Goal: Task Accomplishment & Management: Manage account settings

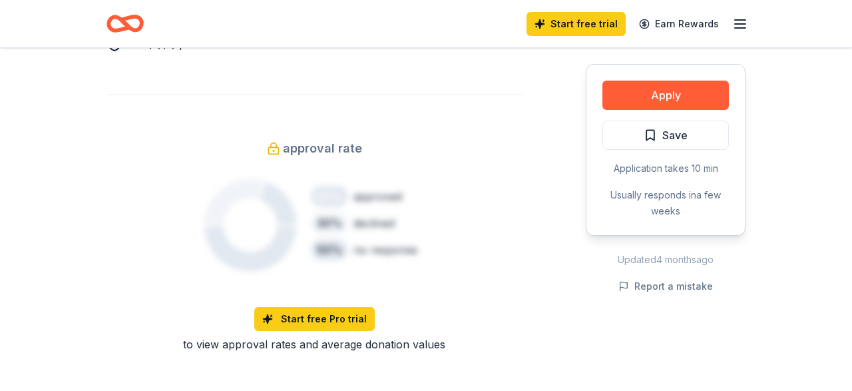
scroll to position [900, 0]
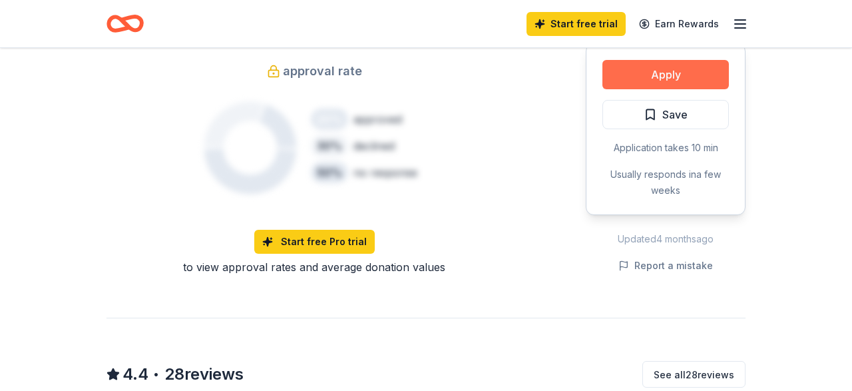
click at [665, 76] on button "Apply" at bounding box center [665, 74] width 126 height 29
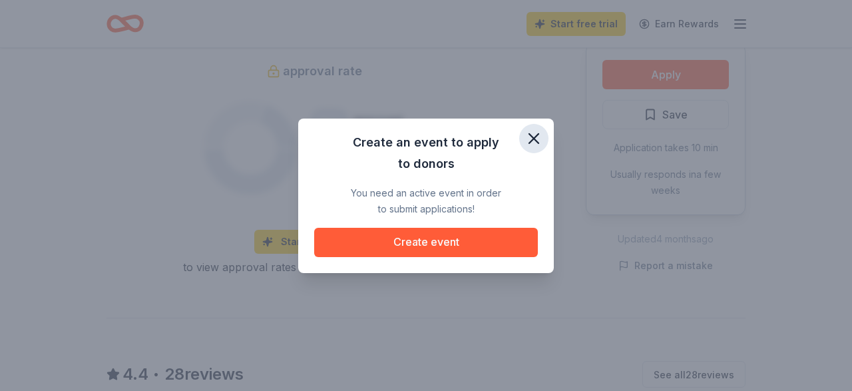
click at [525, 138] on button "button" at bounding box center [533, 138] width 29 height 29
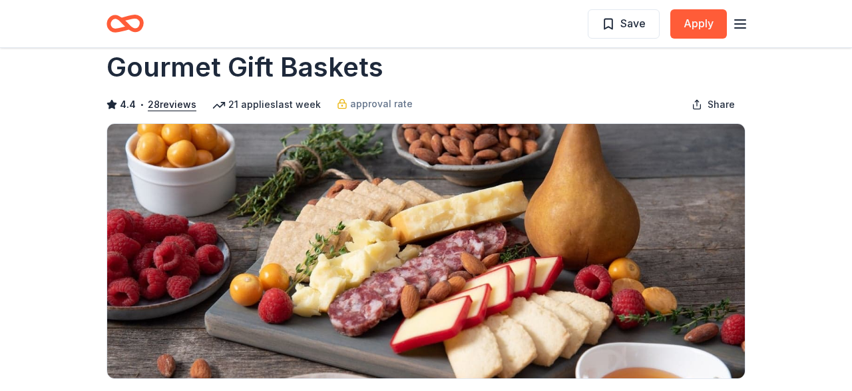
scroll to position [0, 0]
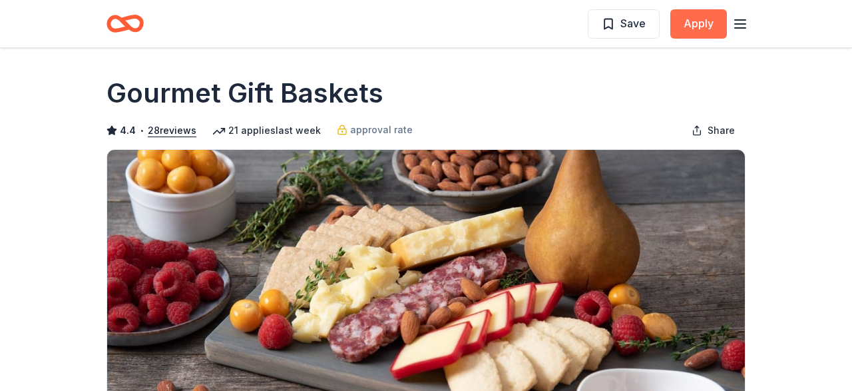
click at [695, 19] on button "Apply" at bounding box center [698, 23] width 57 height 29
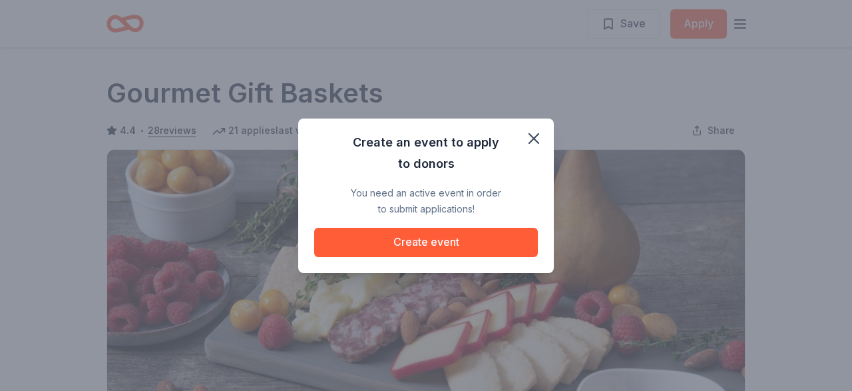
click at [517, 140] on div "Create an event to apply to donors" at bounding box center [426, 153] width 192 height 43
click at [536, 135] on icon "button" at bounding box center [533, 138] width 9 height 9
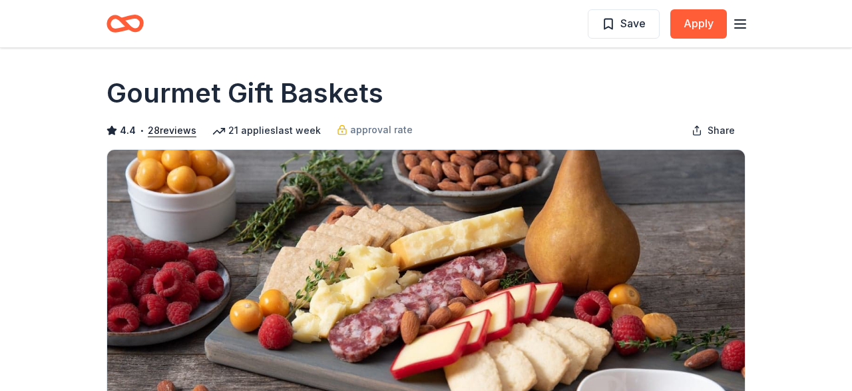
click at [262, 108] on h1 "Gourmet Gift Baskets" at bounding box center [244, 93] width 277 height 37
click at [746, 30] on icon "button" at bounding box center [740, 24] width 16 height 16
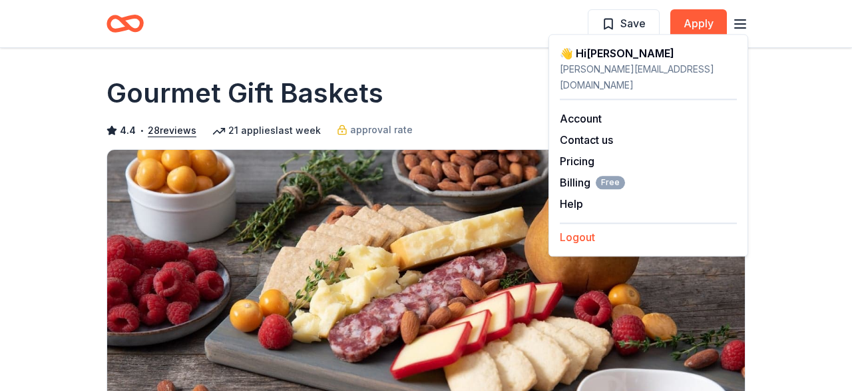
click at [575, 229] on button "Logout" at bounding box center [577, 237] width 35 height 16
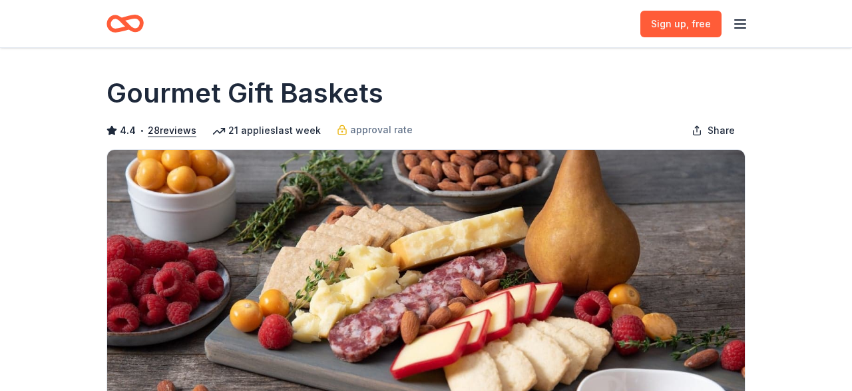
click at [751, 19] on div "Sign up , free" at bounding box center [425, 23] width 681 height 47
click at [743, 22] on icon "button" at bounding box center [740, 24] width 16 height 16
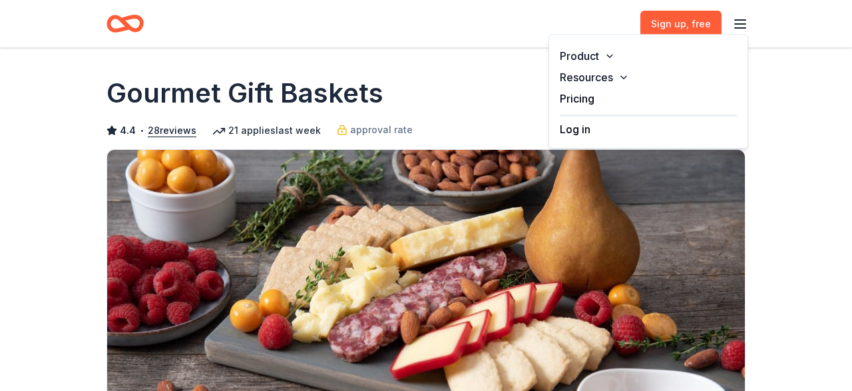
click at [616, 131] on div "Log in" at bounding box center [648, 125] width 177 height 23
click at [589, 132] on button "Log in" at bounding box center [575, 129] width 31 height 16
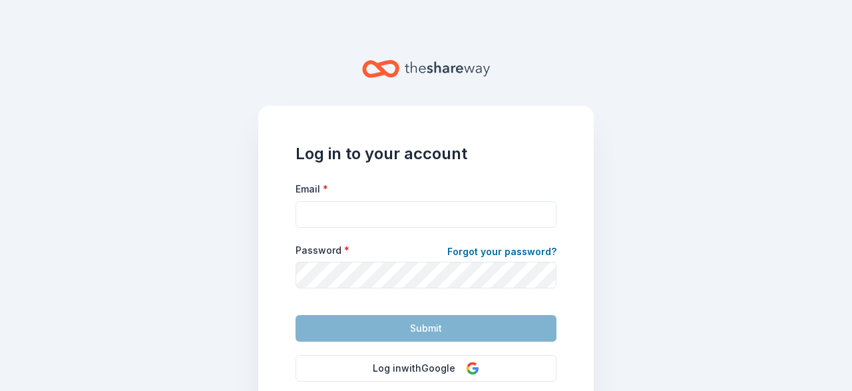
type input "[PERSON_NAME][EMAIL_ADDRESS][DOMAIN_NAME]"
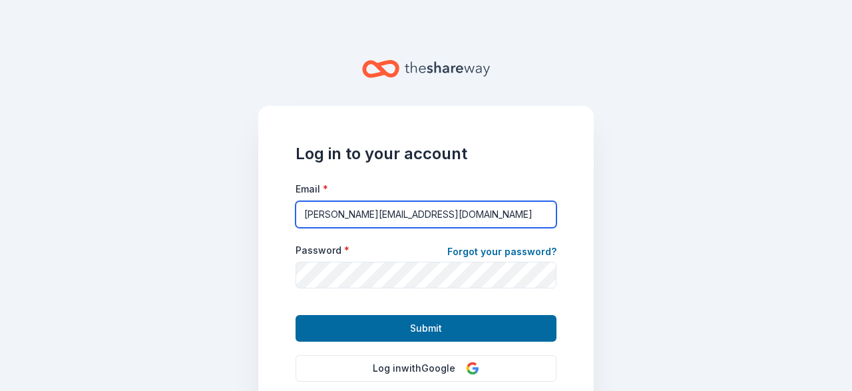
drag, startPoint x: 466, startPoint y: 210, endPoint x: 308, endPoint y: 210, distance: 158.4
click at [308, 210] on input "[PERSON_NAME][EMAIL_ADDRESS][DOMAIN_NAME]" at bounding box center [425, 214] width 261 height 27
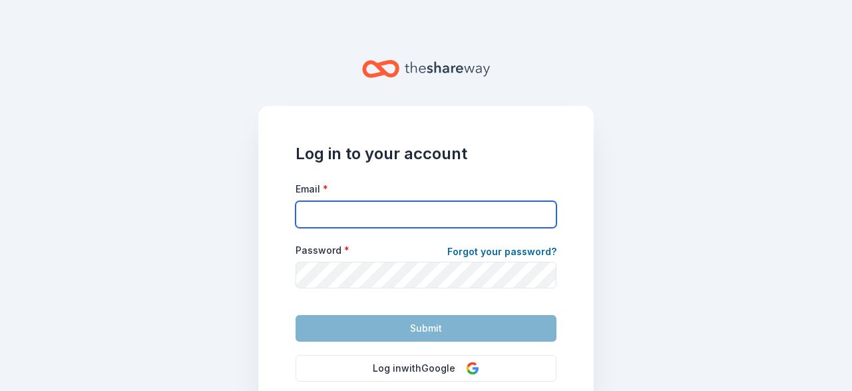
click at [372, 201] on input "Email *" at bounding box center [425, 214] width 261 height 27
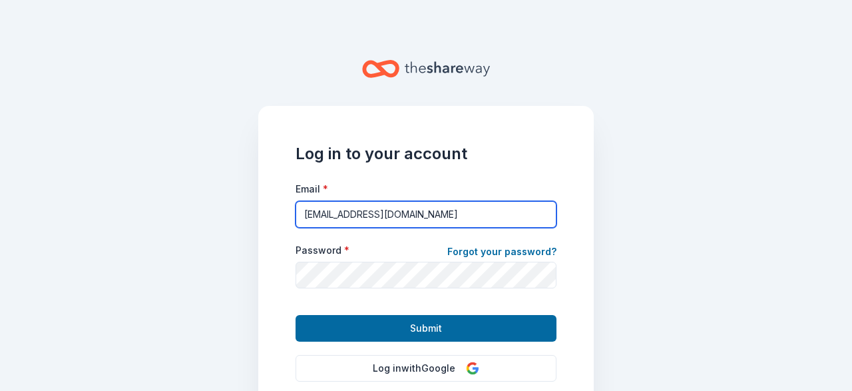
type input "[EMAIL_ADDRESS][DOMAIN_NAME]"
click at [295, 315] on button "Submit" at bounding box center [425, 328] width 261 height 27
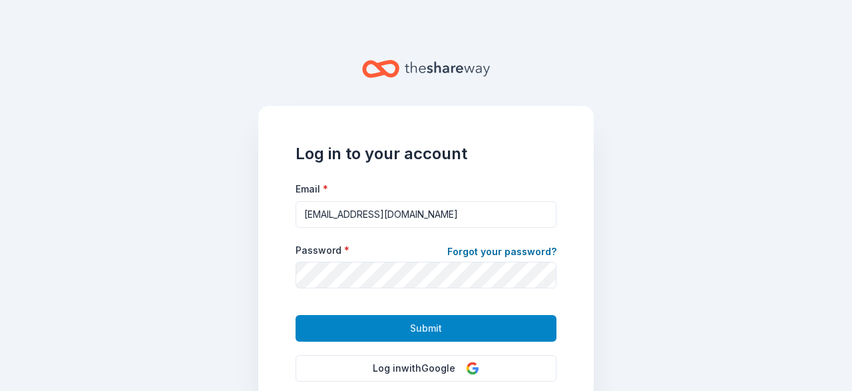
click at [368, 329] on button "Submit" at bounding box center [425, 328] width 261 height 27
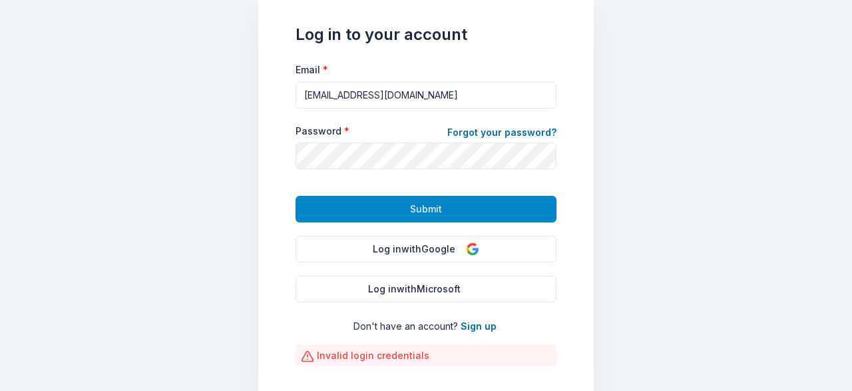
scroll to position [102, 0]
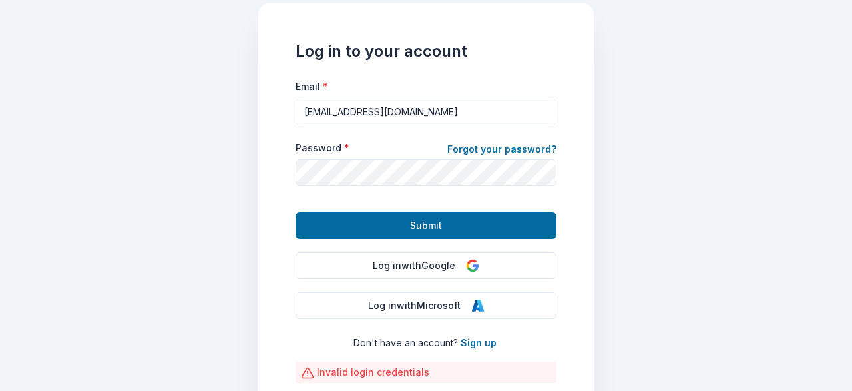
click at [437, 169] on div "Password * Forgot your password?" at bounding box center [425, 163] width 261 height 45
